Goal: Find specific page/section: Find specific page/section

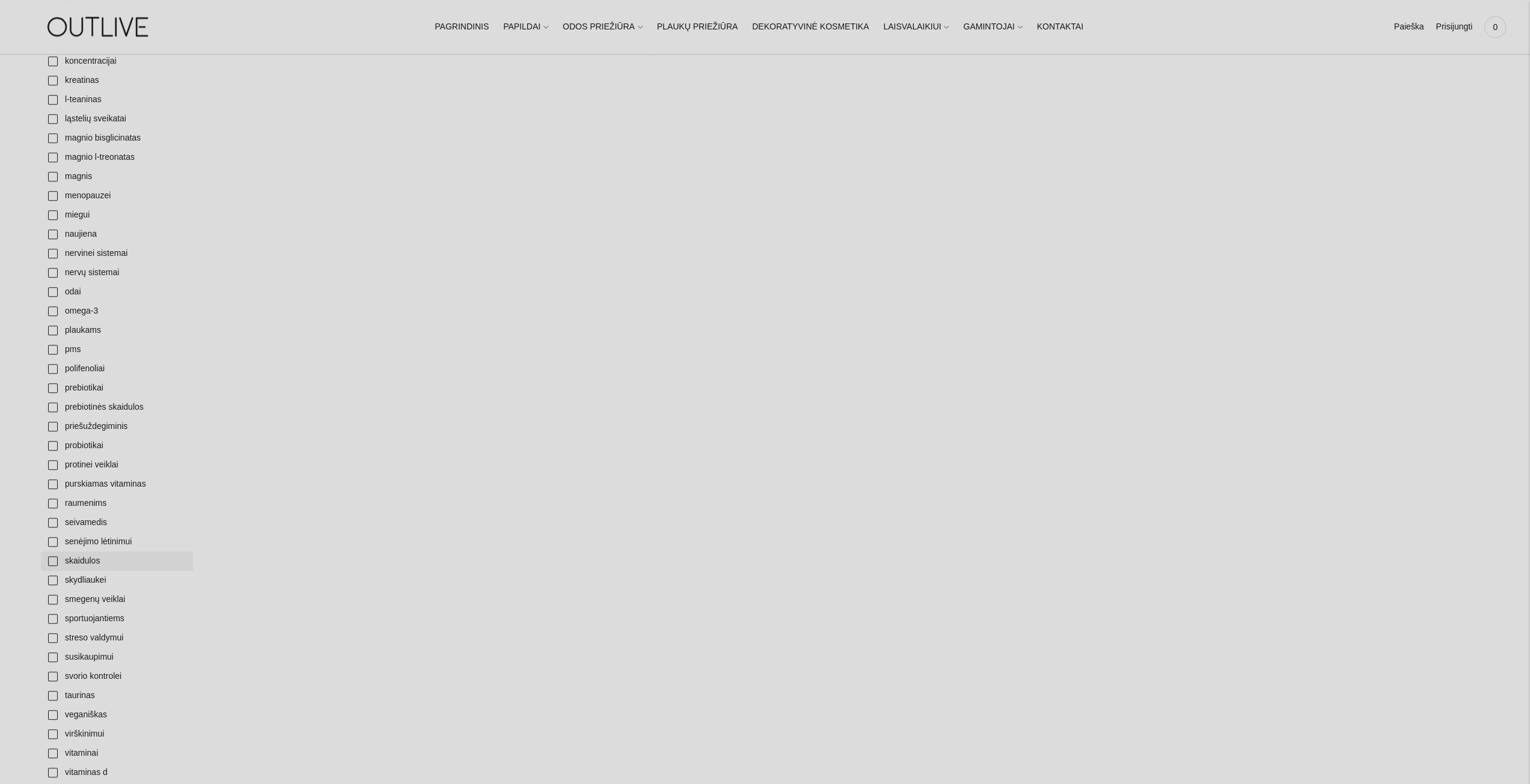
scroll to position [841, 0]
click at [56, 669] on link "svorio kontrolei" at bounding box center [117, 671] width 152 height 19
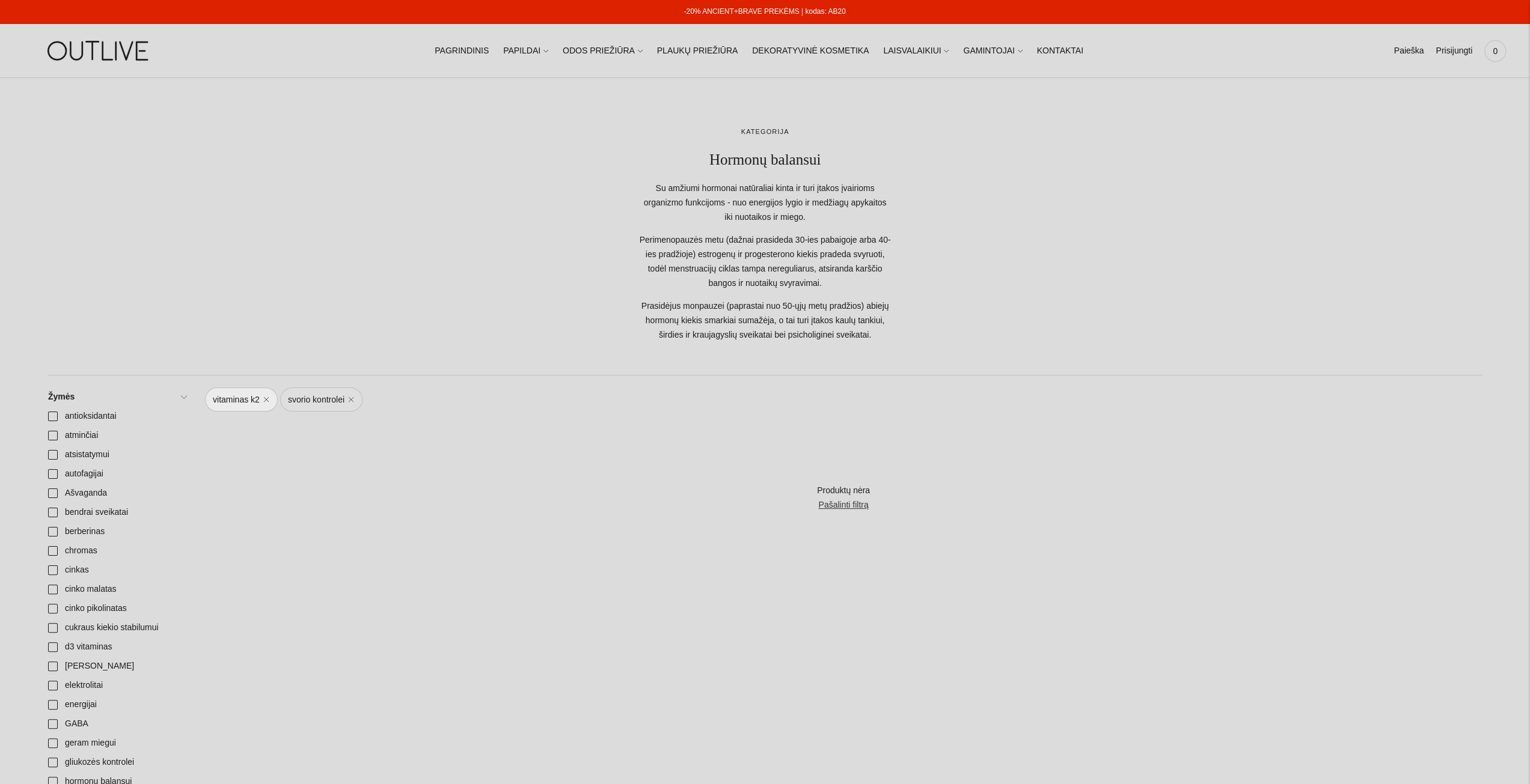
click at [317, 397] on link "svorio kontrolei" at bounding box center [321, 399] width 82 height 24
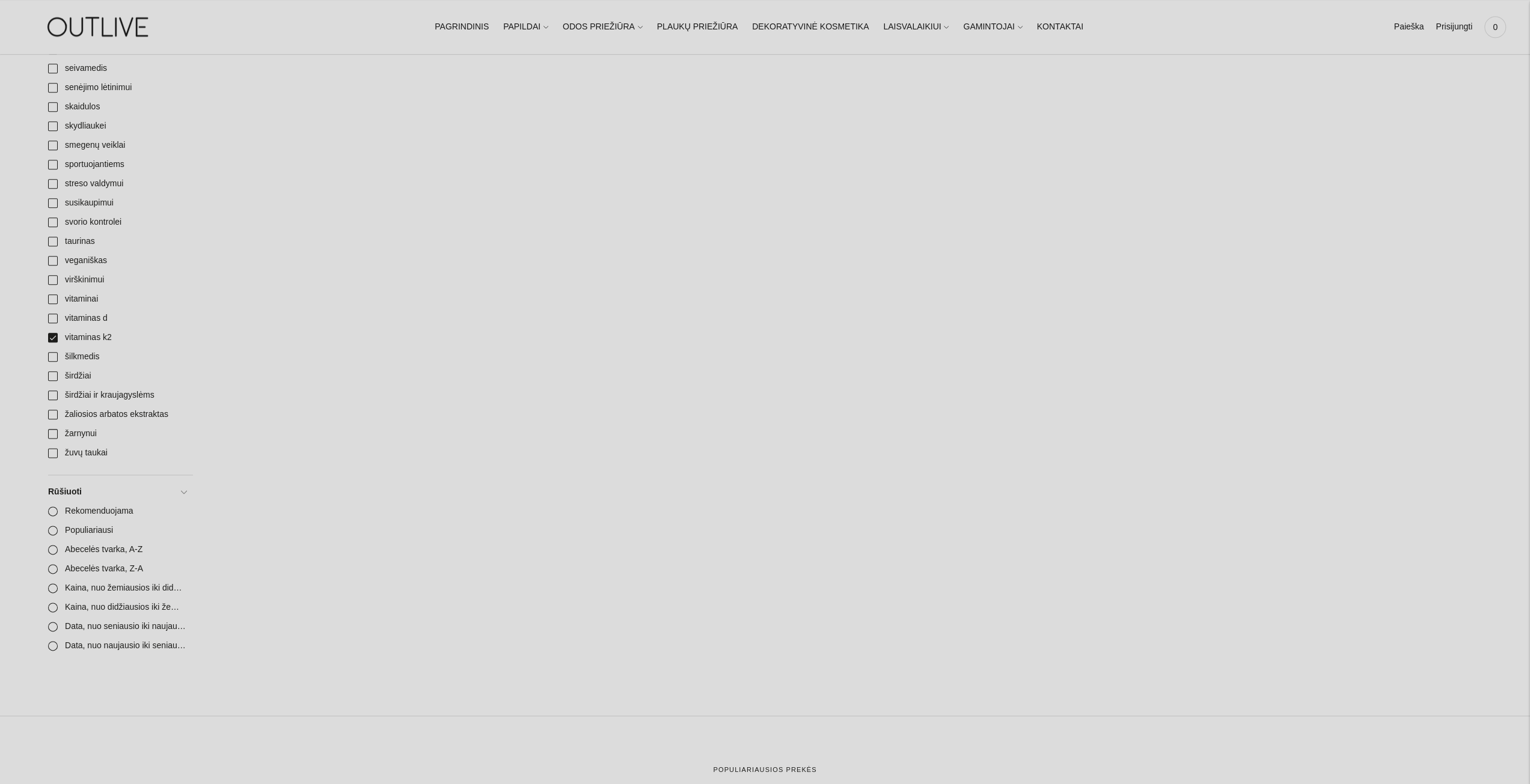
scroll to position [1382, 0]
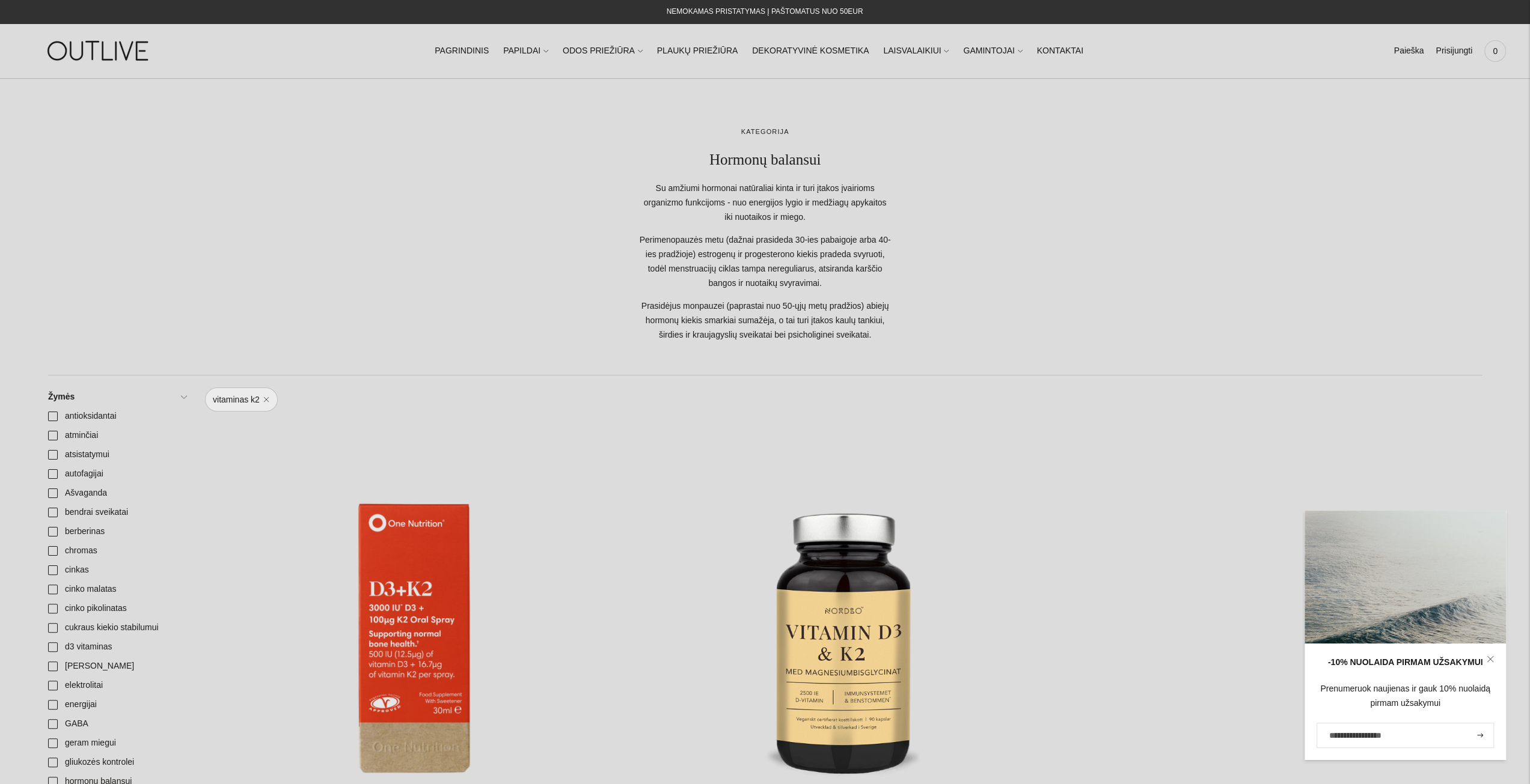
scroll to position [841, 0]
